Goal: Navigation & Orientation: Find specific page/section

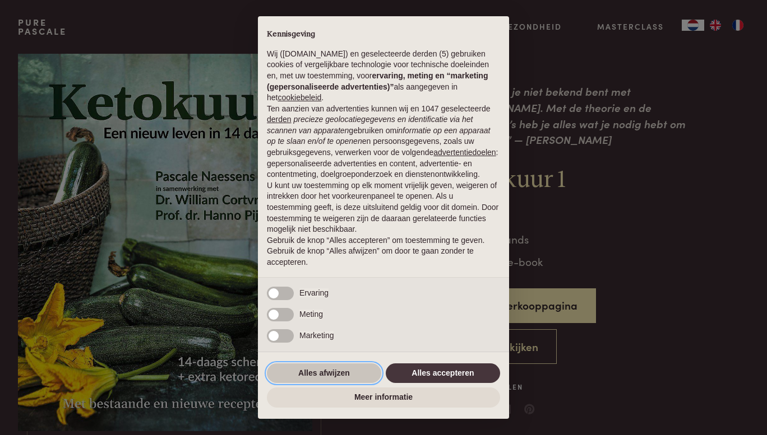
click at [333, 373] on button "Alles afwijzen" at bounding box center [324, 374] width 114 height 20
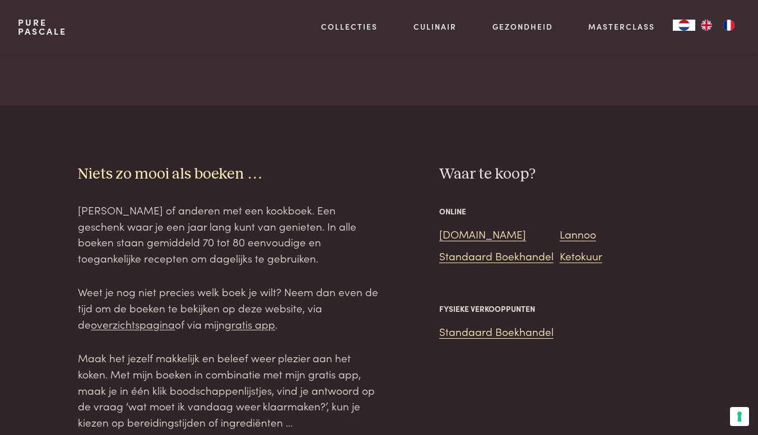
scroll to position [1793, 0]
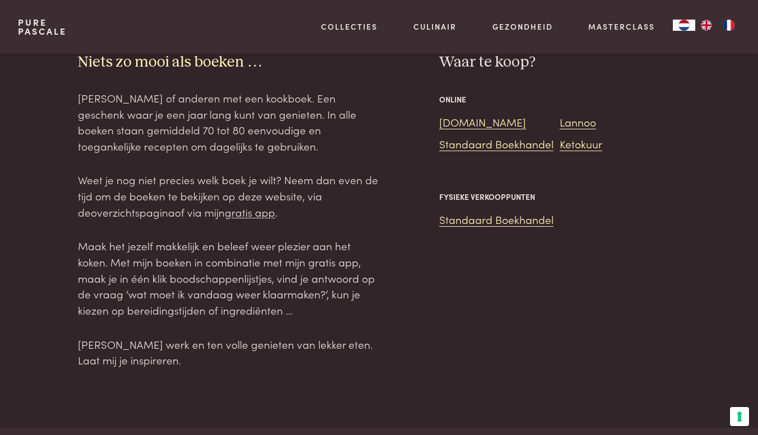
click at [120, 205] on link "overzichtspagina" at bounding box center [133, 212] width 84 height 15
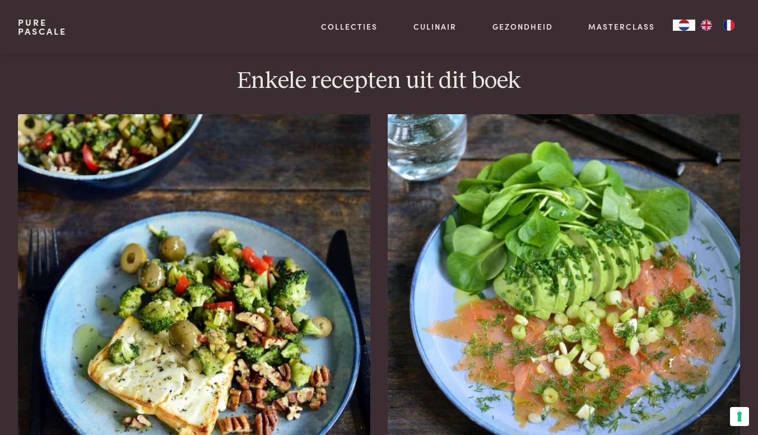
scroll to position [1569, 0]
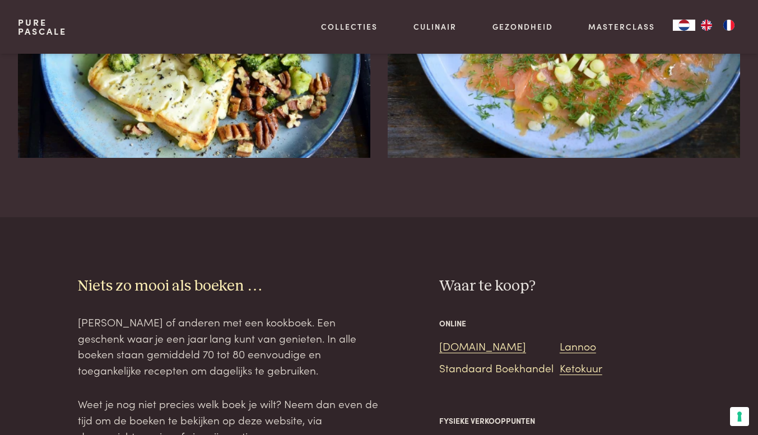
click at [495, 360] on link "Standaard Boekhandel" at bounding box center [496, 367] width 114 height 15
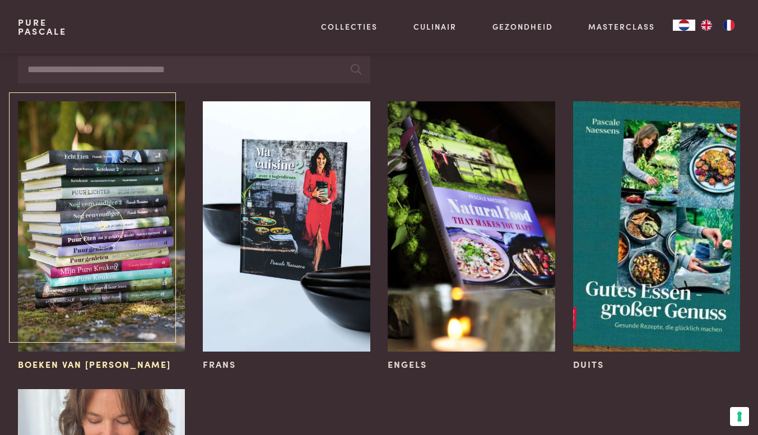
scroll to position [224, 0]
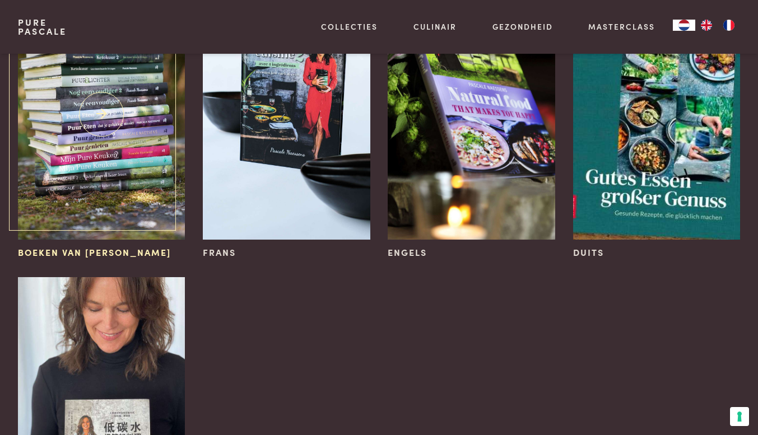
click at [106, 164] on img at bounding box center [101, 114] width 167 height 251
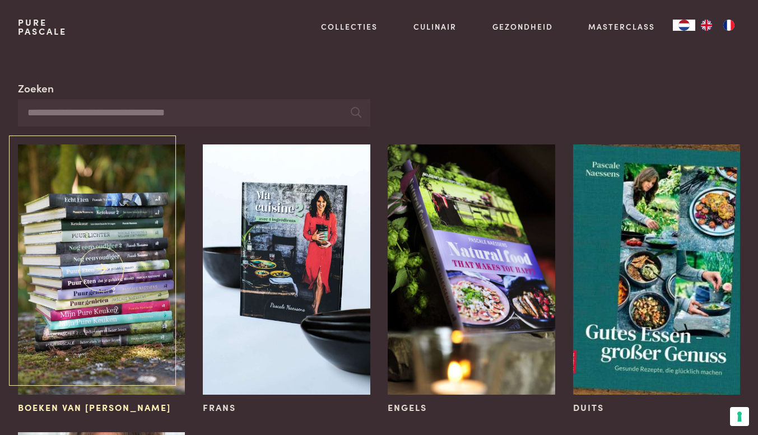
scroll to position [0, 0]
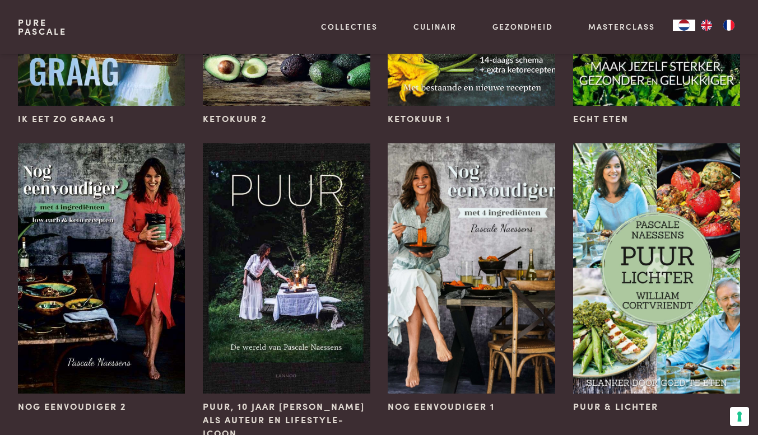
scroll to position [1009, 0]
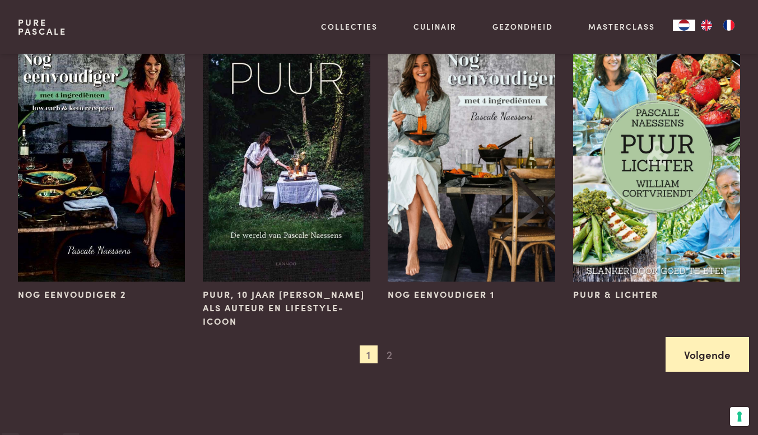
click at [716, 348] on link "Volgende" at bounding box center [708, 354] width 84 height 35
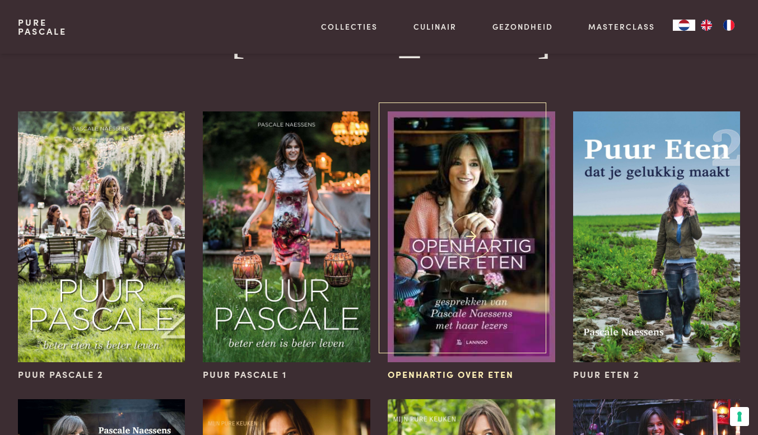
scroll to position [0, 0]
